Goal: Transaction & Acquisition: Book appointment/travel/reservation

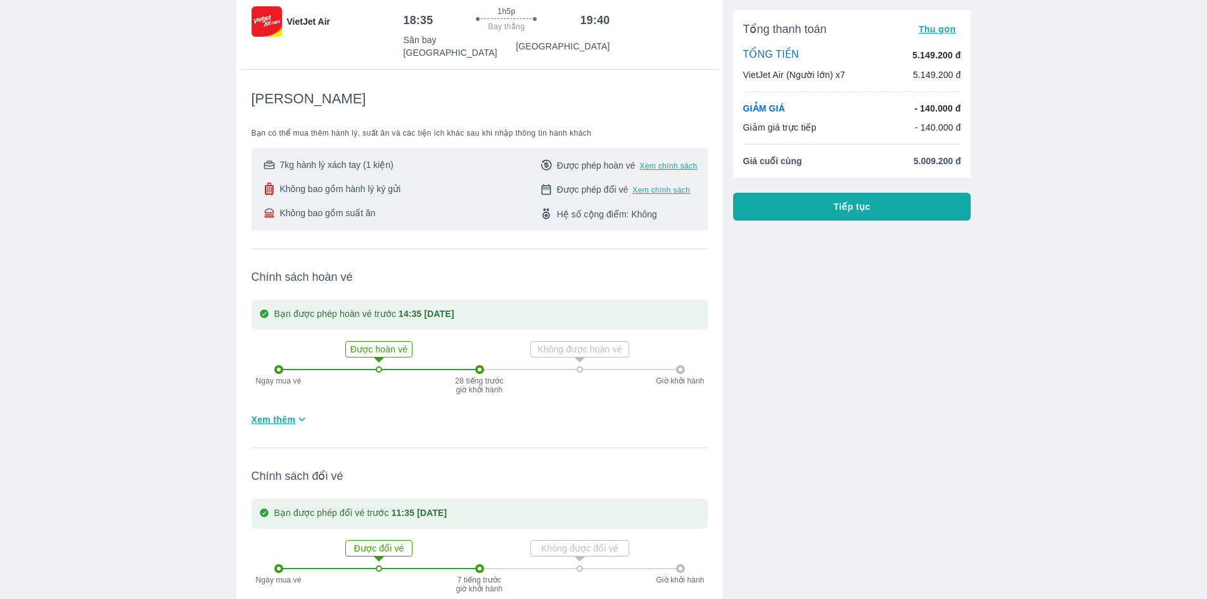
scroll to position [87, 0]
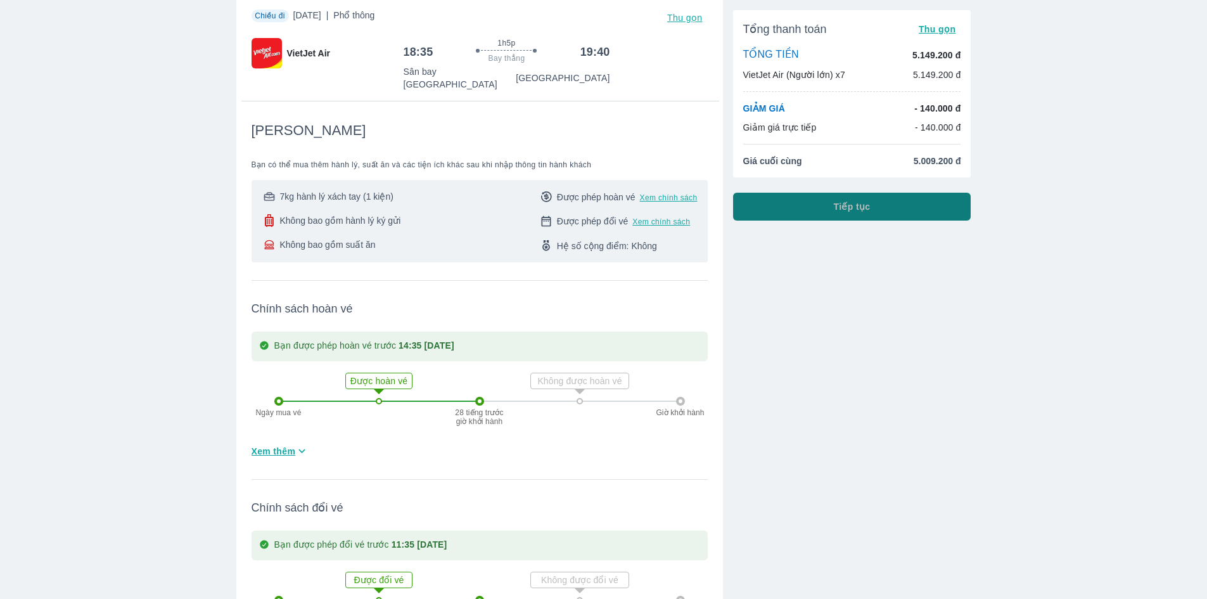
click at [817, 213] on button "Tiếp tục" at bounding box center [852, 207] width 238 height 28
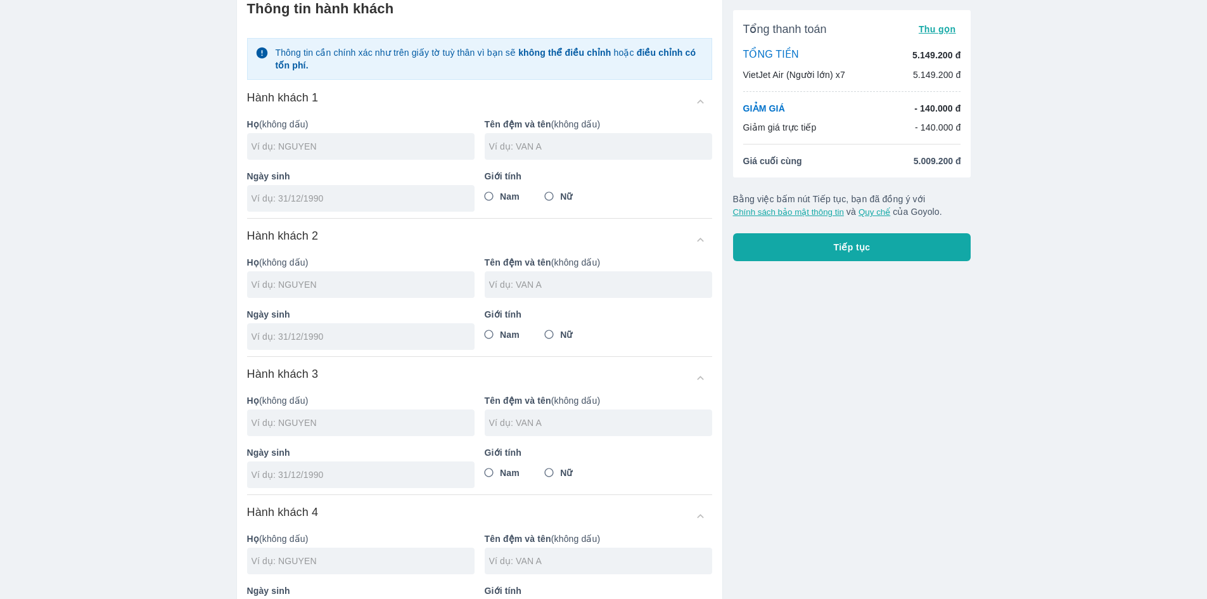
scroll to position [63, 0]
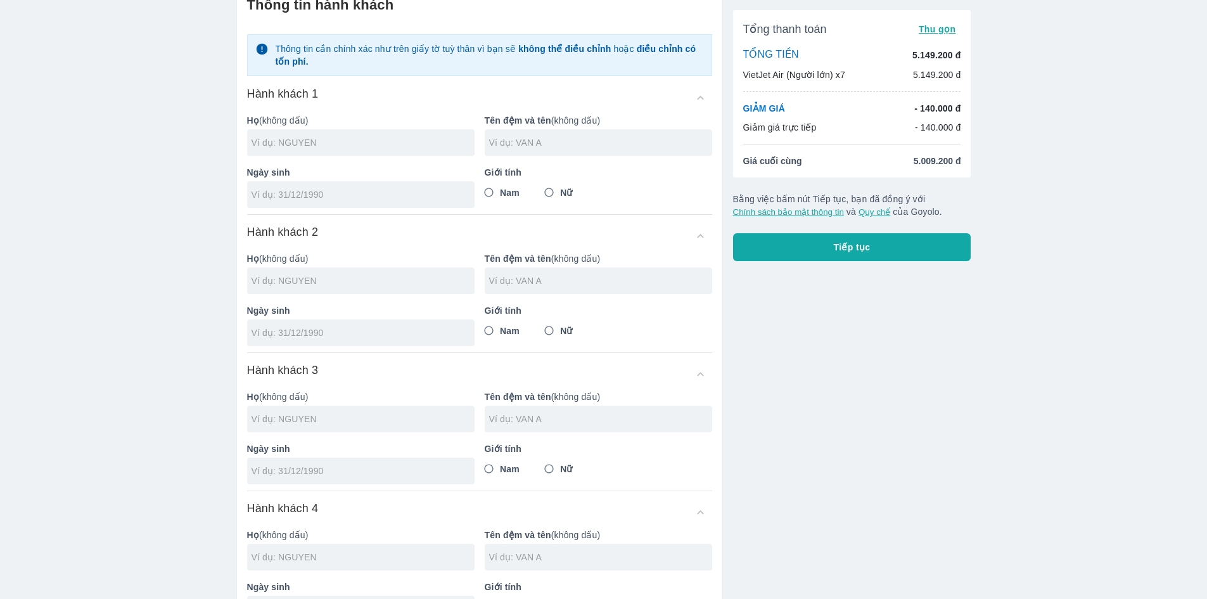
click at [872, 263] on div "Tổng thanh toán Thu gọn TỔNG TIỀN 5.149.200 đ VietJet Air (Người lớn) x7 5.149.…" at bounding box center [847, 605] width 248 height 1261
click at [872, 254] on button "Tiếp tục" at bounding box center [852, 247] width 238 height 28
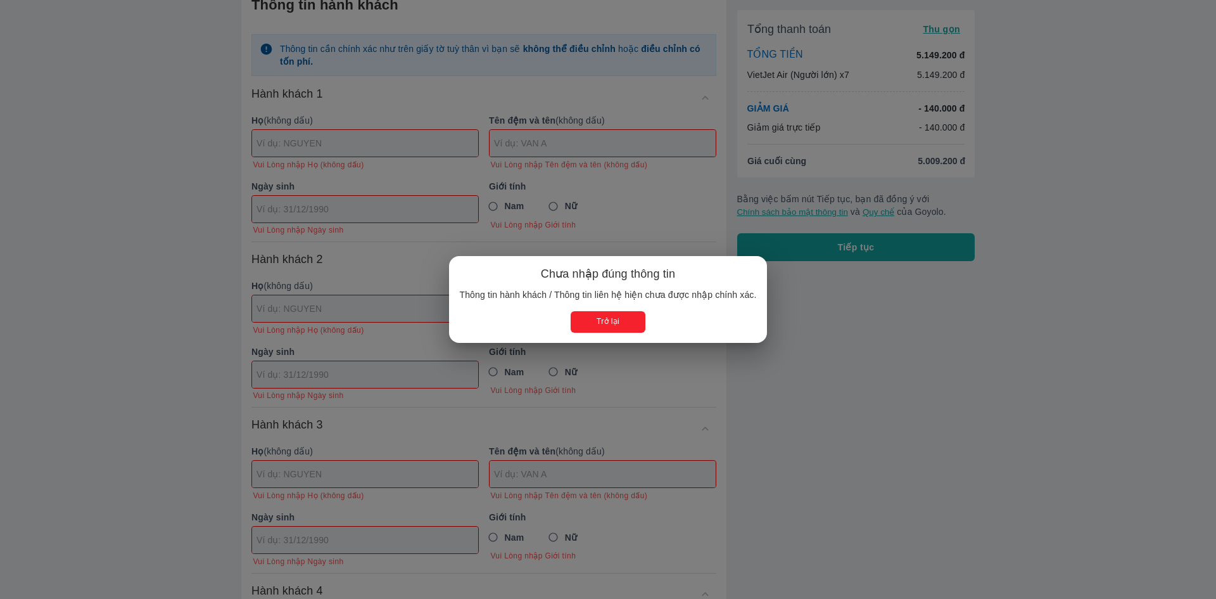
click at [626, 326] on button "Trở lại" at bounding box center [608, 321] width 74 height 21
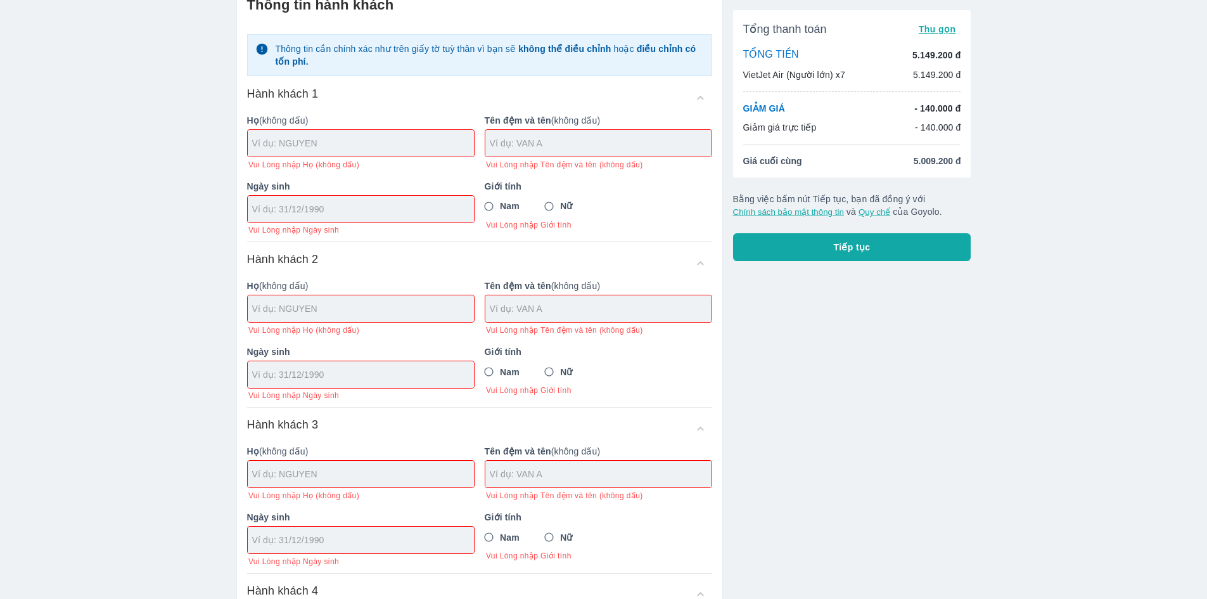
click at [376, 142] on input "text" at bounding box center [363, 143] width 222 height 13
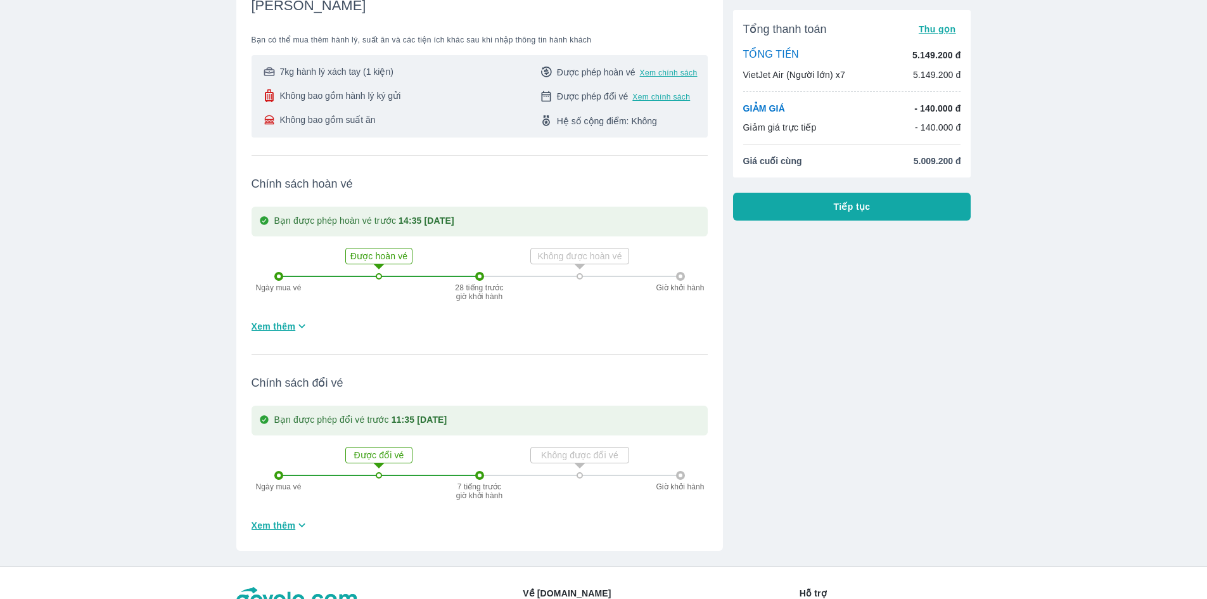
scroll to position [317, 0]
